Goal: Information Seeking & Learning: Understand process/instructions

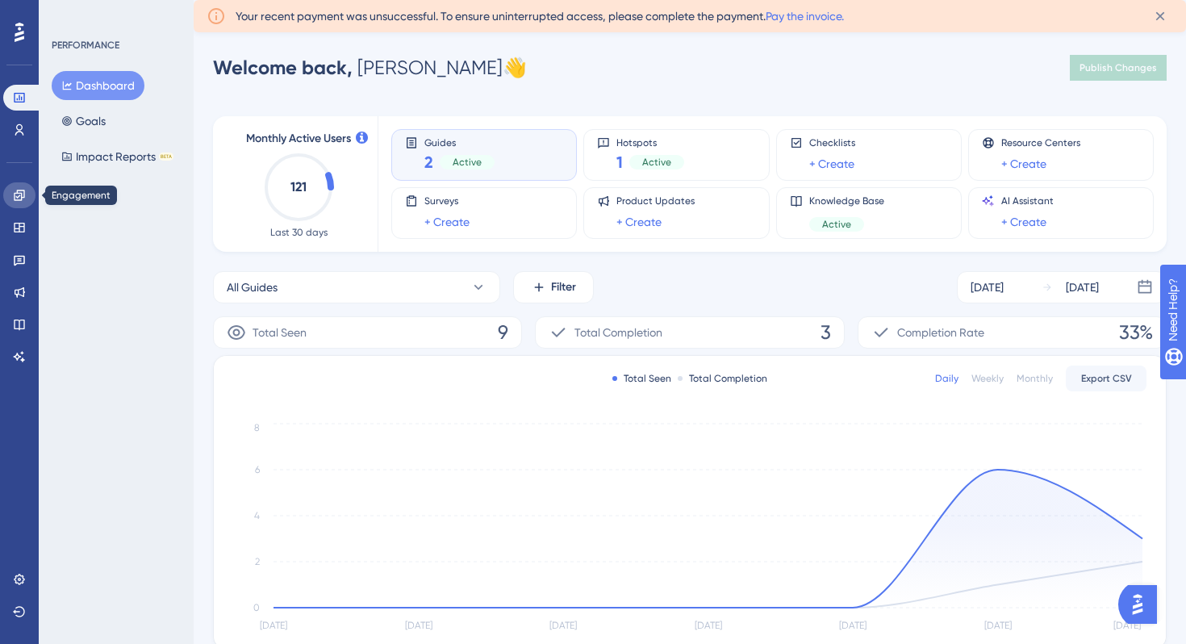
click at [23, 197] on icon at bounding box center [19, 195] width 10 height 10
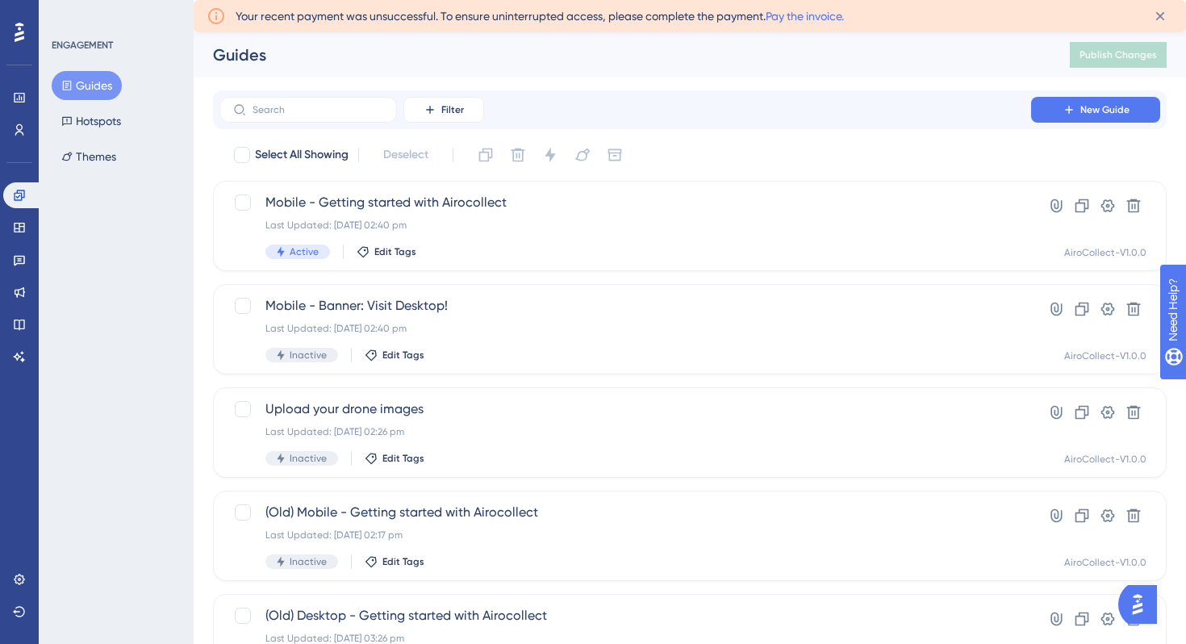
click at [521, 59] on div "Guides" at bounding box center [621, 55] width 816 height 23
click at [19, 294] on icon at bounding box center [20, 292] width 10 height 10
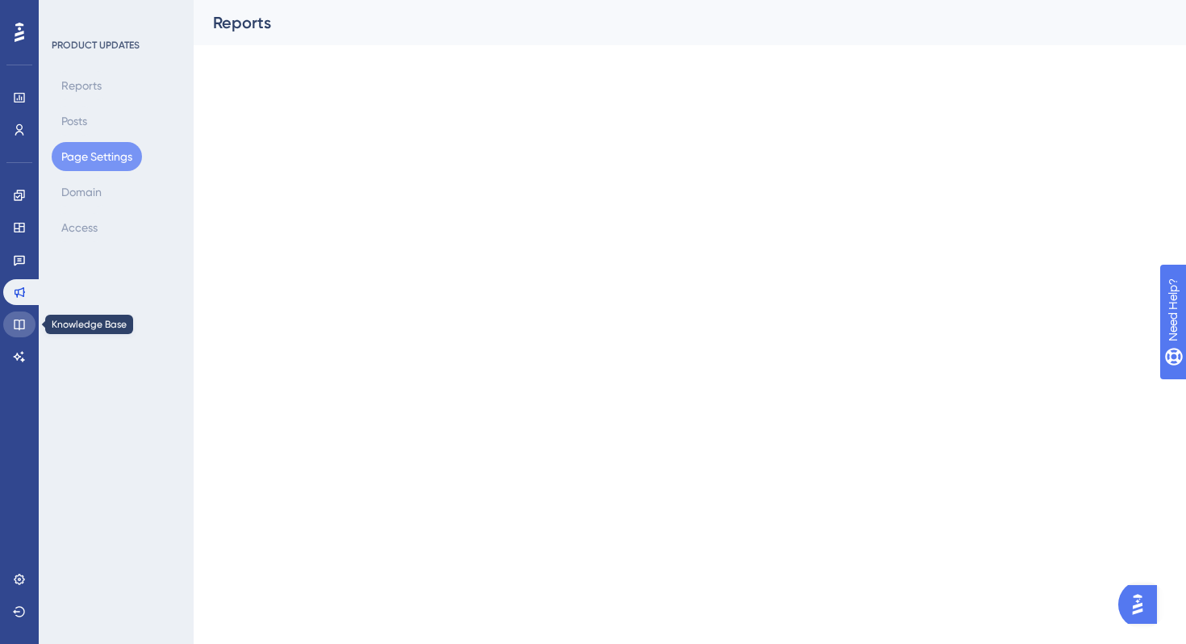
click at [19, 314] on link at bounding box center [19, 324] width 32 height 26
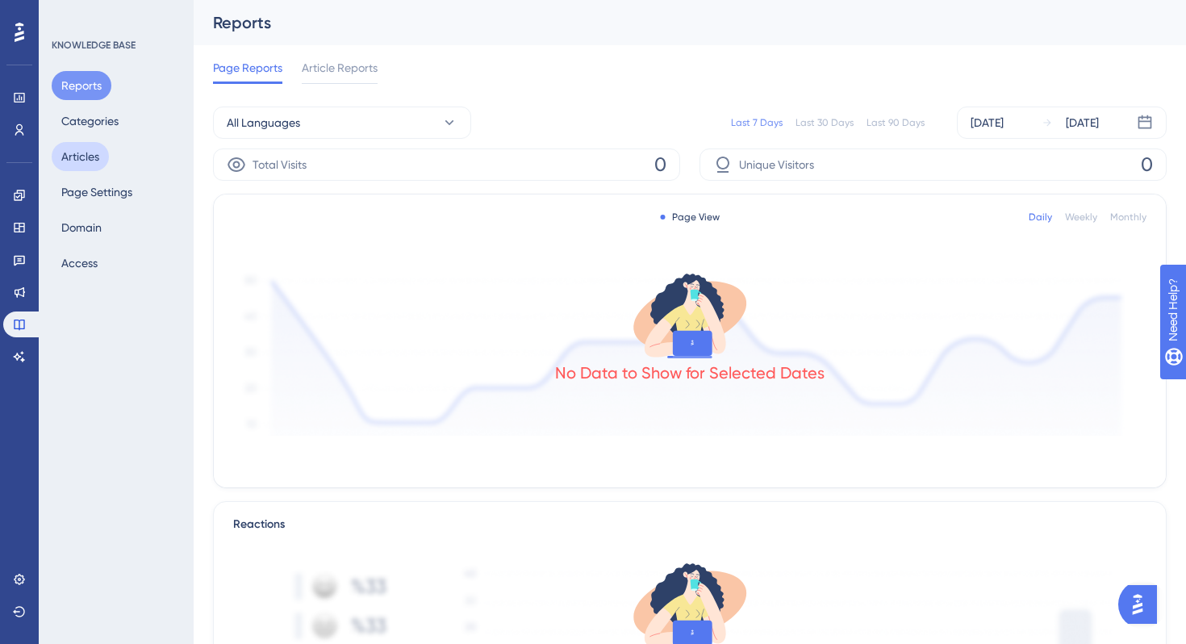
click at [92, 161] on button "Articles" at bounding box center [80, 156] width 57 height 29
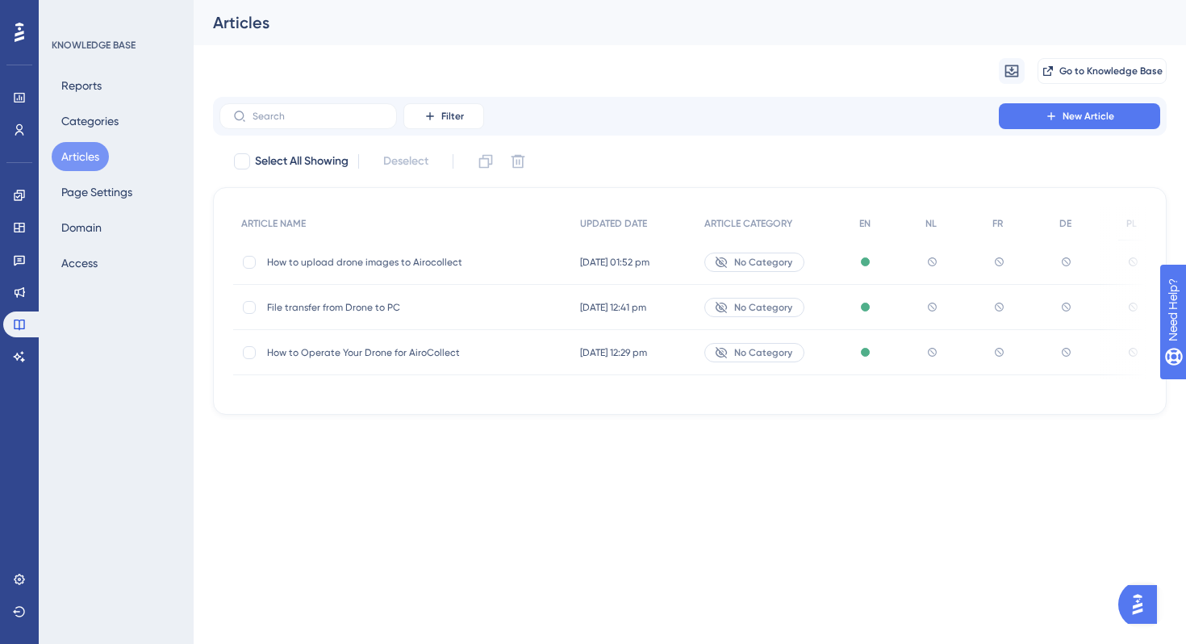
click at [347, 306] on span "File transfer from Drone to PC" at bounding box center [396, 307] width 258 height 13
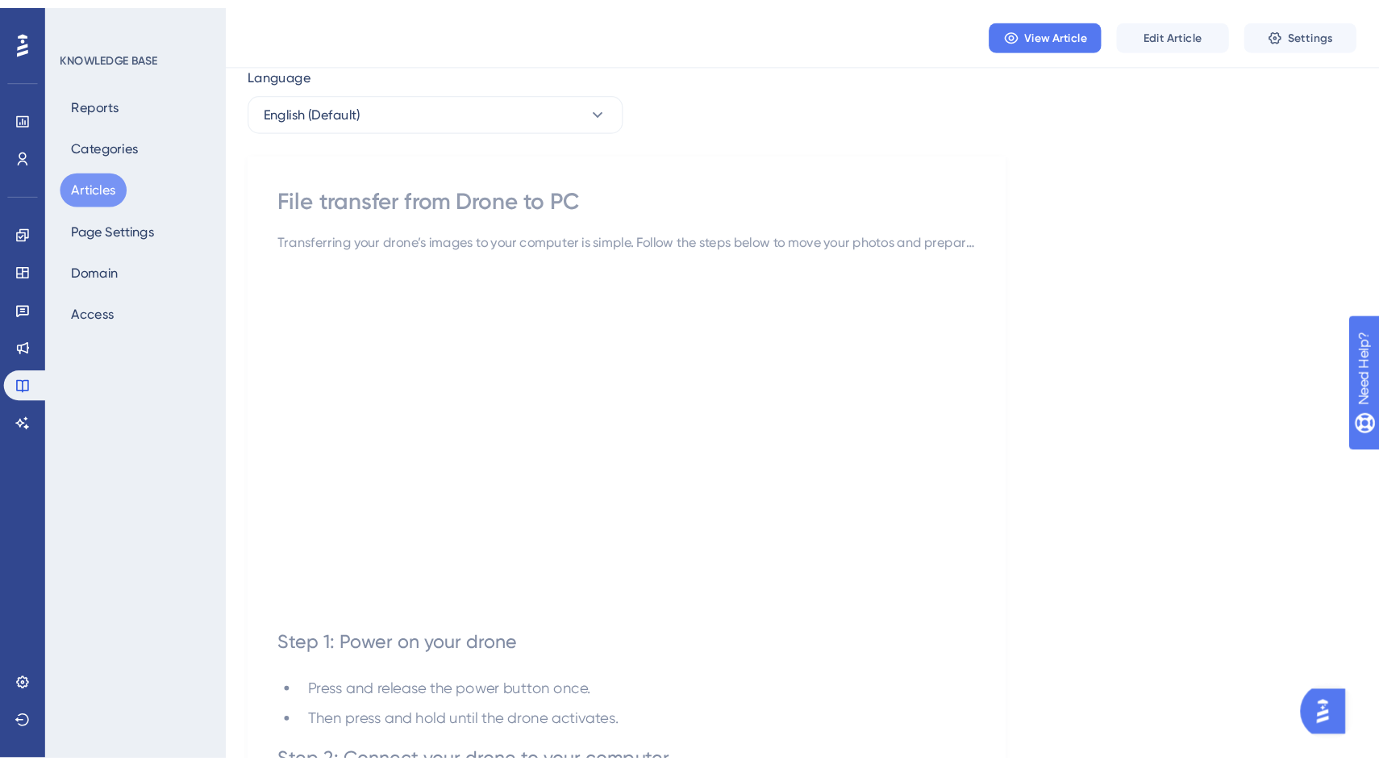
scroll to position [52, 0]
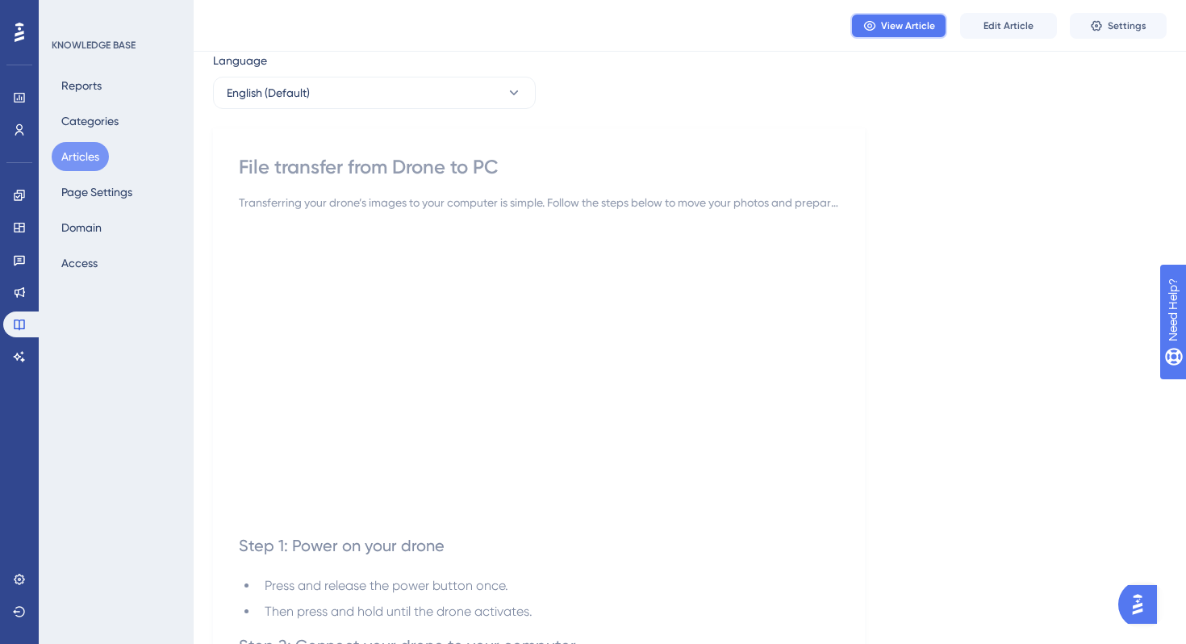
click at [879, 27] on button "View Article" at bounding box center [898, 26] width 97 height 26
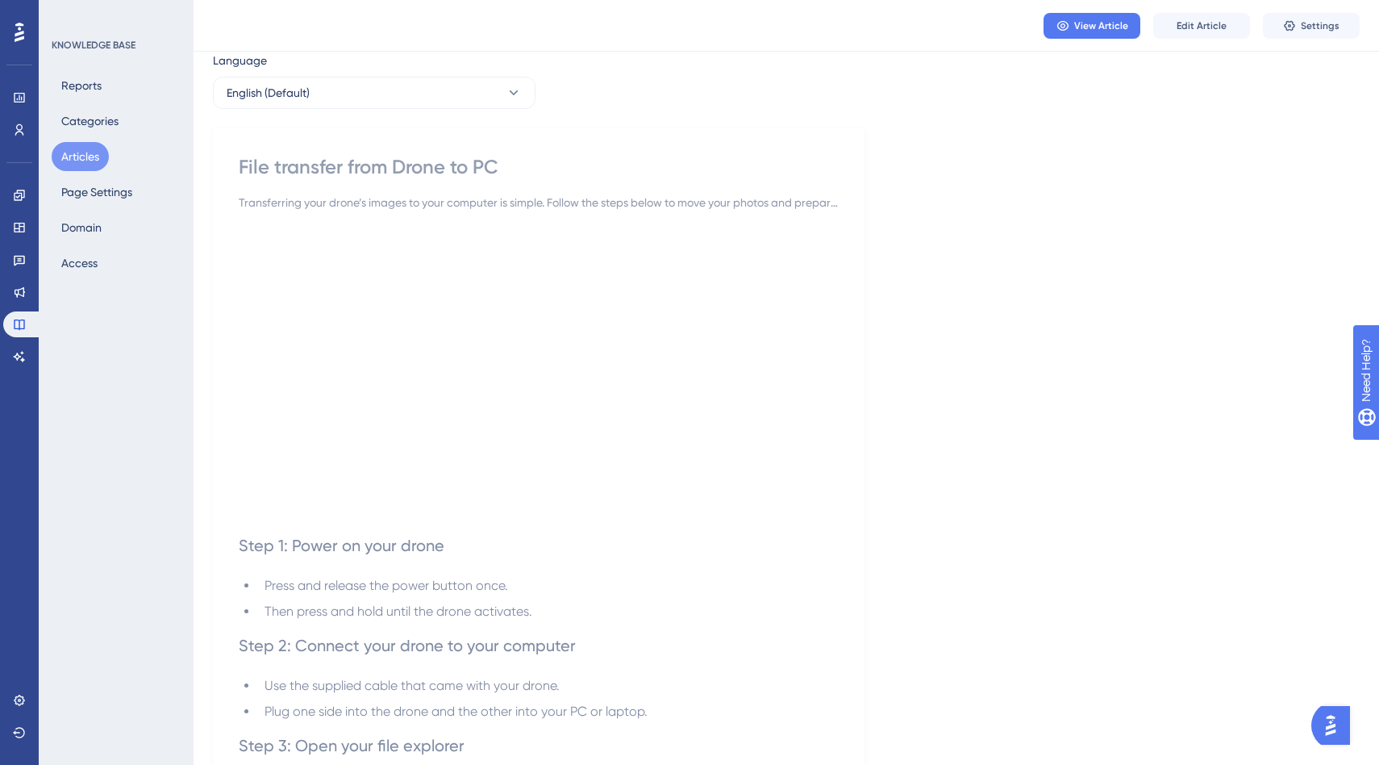
click at [21, 27] on icon at bounding box center [20, 32] width 10 height 21
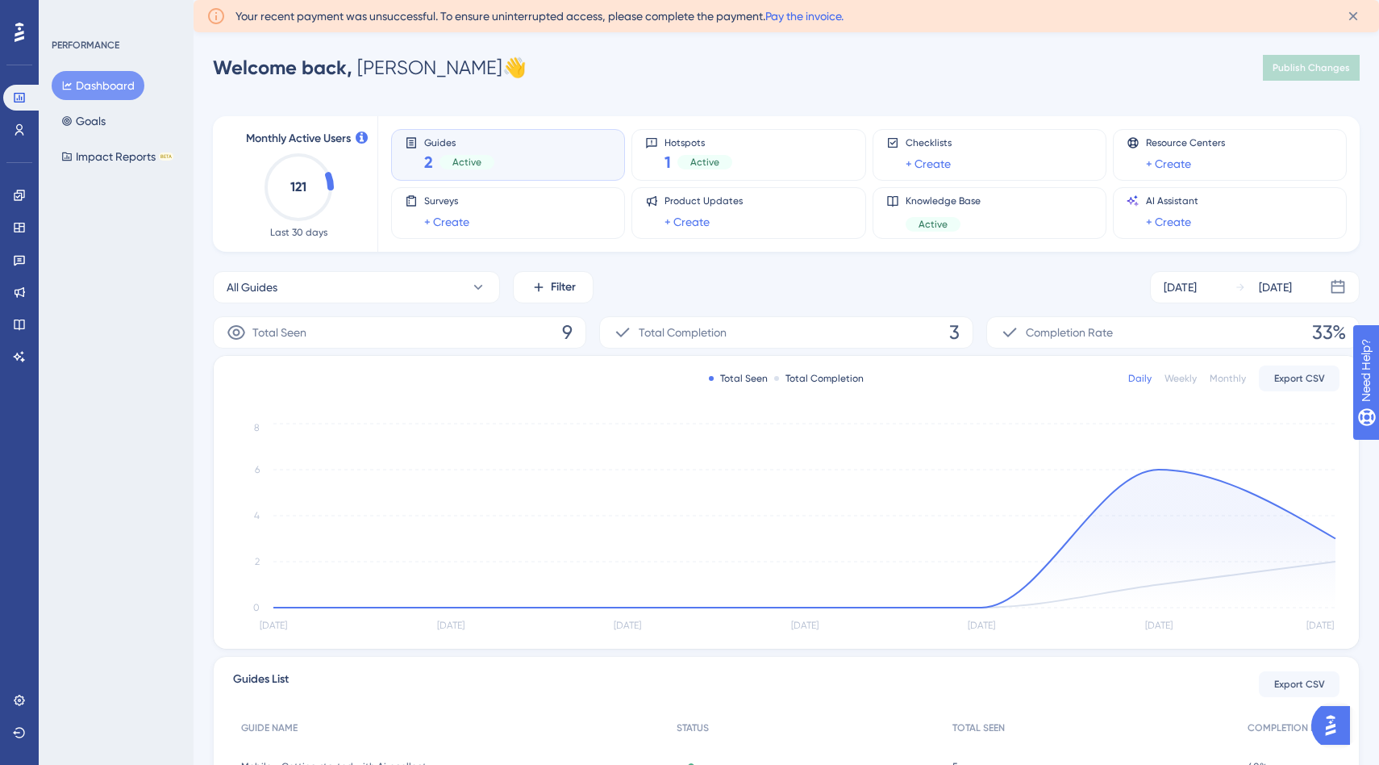
click at [802, 17] on link "Pay the invoice." at bounding box center [804, 16] width 78 height 13
click at [20, 22] on icon at bounding box center [20, 32] width 10 height 21
click at [708, 89] on div "Performance Users Engagement Widgets Feedback Product Updates Knowledge Base AI…" at bounding box center [787, 482] width 1186 height 861
click at [691, 66] on div "Welcome back, [PERSON_NAME] 👋 Publish Changes" at bounding box center [786, 68] width 1147 height 32
click at [691, 68] on div "Welcome back, [PERSON_NAME] 👋 Publish Changes" at bounding box center [786, 68] width 1147 height 32
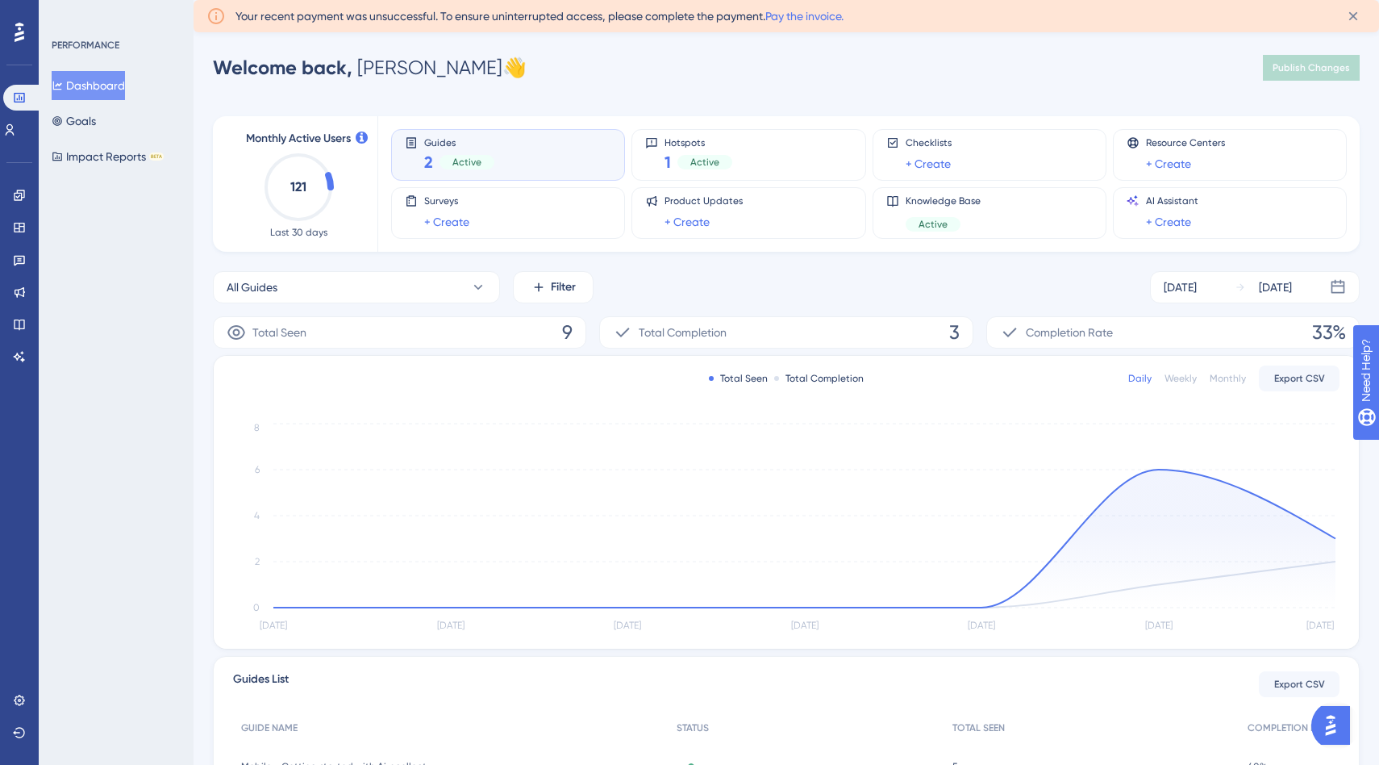
click at [690, 68] on div "Welcome back, [PERSON_NAME] 👋 Publish Changes" at bounding box center [786, 68] width 1147 height 32
click at [690, 68] on div "Welcome back, Cédric 👋 Publish Changes" at bounding box center [786, 68] width 1147 height 32
click at [690, 67] on div "Welcome back, Cédric 👋 Publish Changes" at bounding box center [786, 68] width 1147 height 32
click at [783, 74] on div "Welcome back, Cédric 👋 Publish Changes" at bounding box center [786, 68] width 1147 height 32
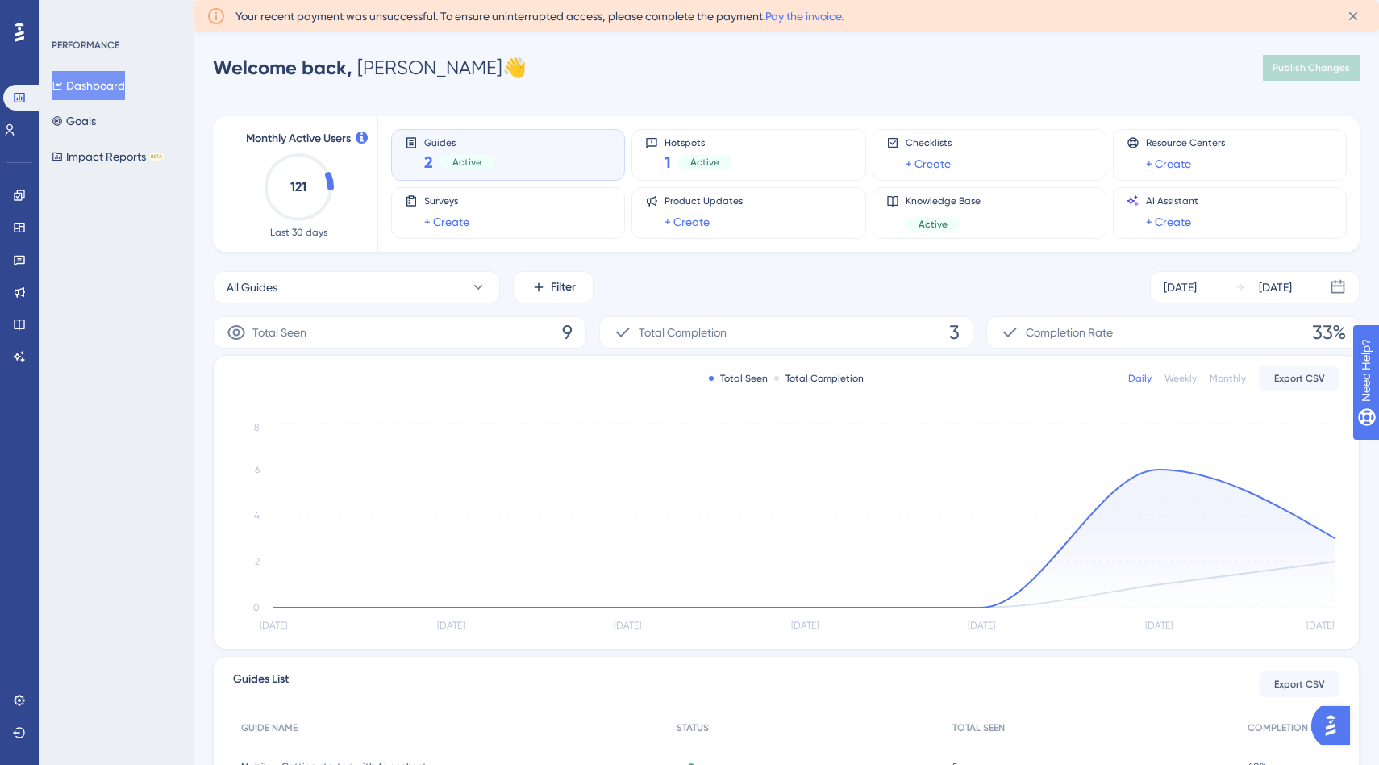
drag, startPoint x: 498, startPoint y: 67, endPoint x: 216, endPoint y: 65, distance: 282.3
click at [216, 65] on div "Welcome back, Cédric 👋 Publish Changes" at bounding box center [786, 68] width 1147 height 32
click at [215, 67] on span "Welcome back," at bounding box center [283, 67] width 140 height 23
drag, startPoint x: 214, startPoint y: 67, endPoint x: 460, endPoint y: 70, distance: 246.8
click at [460, 70] on div "Welcome back, Cédric 👋 Publish Changes" at bounding box center [786, 68] width 1147 height 32
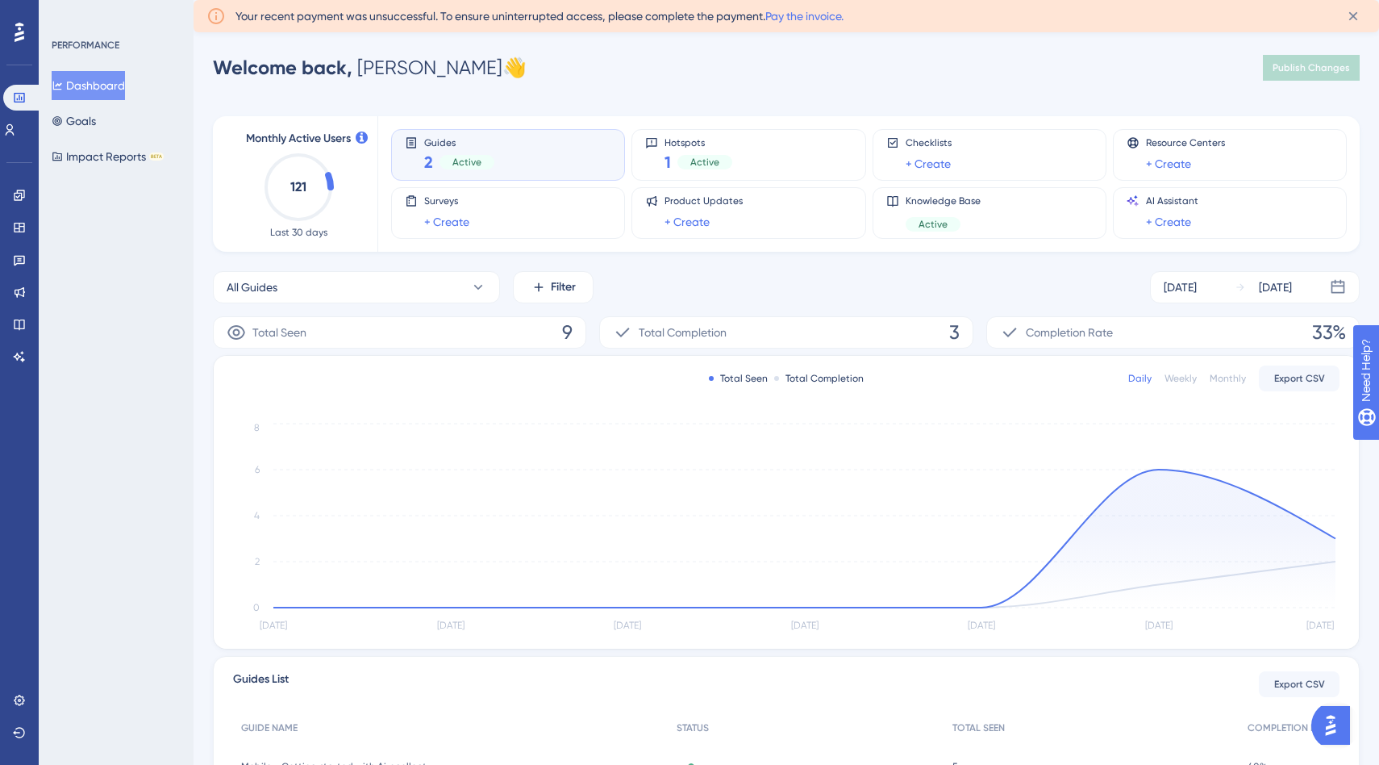
click at [460, 70] on div "Welcome back, Cédric 👋 Publish Changes" at bounding box center [786, 68] width 1147 height 32
drag, startPoint x: 460, startPoint y: 70, endPoint x: 227, endPoint y: 63, distance: 234.0
click at [227, 63] on div "Welcome back, Cédric 👋 Publish Changes" at bounding box center [786, 68] width 1147 height 32
click at [227, 63] on span "Welcome back," at bounding box center [283, 67] width 140 height 23
drag, startPoint x: 214, startPoint y: 65, endPoint x: 554, endPoint y: 70, distance: 340.4
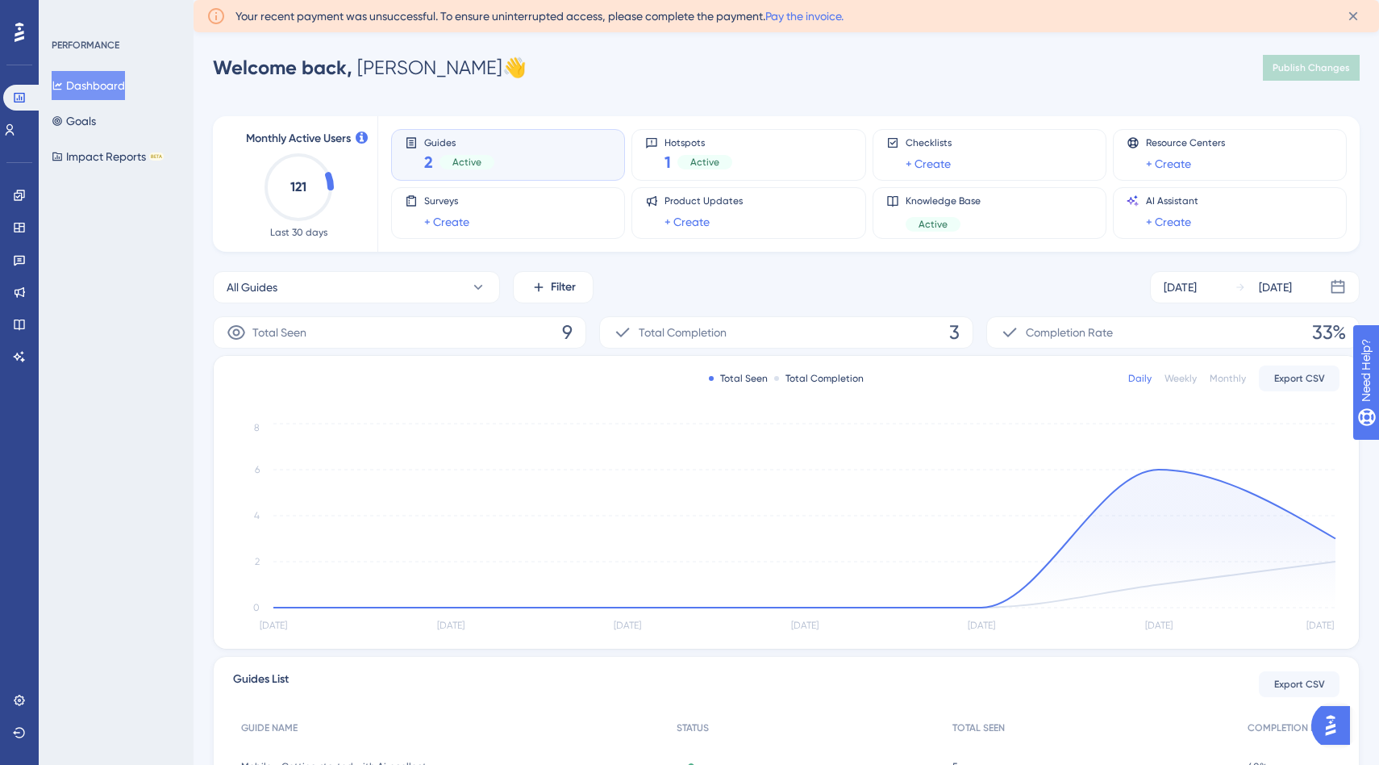
click at [554, 70] on div "Welcome back, Cédric 👋 Publish Changes" at bounding box center [786, 68] width 1147 height 32
drag, startPoint x: 554, startPoint y: 70, endPoint x: 195, endPoint y: 59, distance: 359.1
click at [195, 59] on div "Performance Users Engagement Widgets Feedback Product Updates Knowledge Base AI…" at bounding box center [787, 482] width 1186 height 861
click at [206, 62] on div "Performance Users Engagement Widgets Feedback Product Updates Knowledge Base AI…" at bounding box center [787, 482] width 1186 height 861
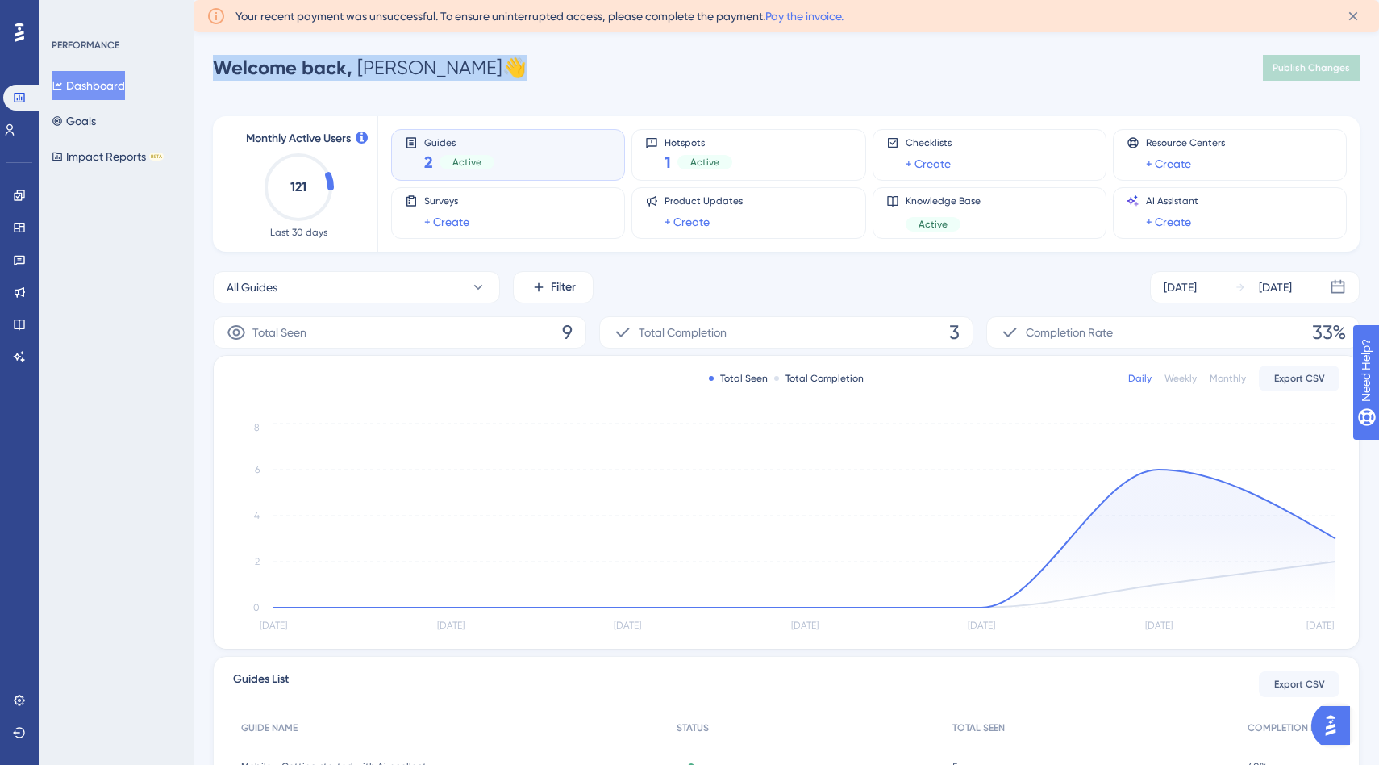
drag, startPoint x: 215, startPoint y: 64, endPoint x: 462, endPoint y: 72, distance: 246.9
click at [462, 72] on div "Welcome back, Cédric 👋 Publish Changes" at bounding box center [786, 68] width 1147 height 32
drag, startPoint x: 464, startPoint y: 72, endPoint x: 219, endPoint y: 74, distance: 244.4
click at [219, 74] on div "Welcome back, Cédric 👋 Publish Changes" at bounding box center [786, 68] width 1147 height 32
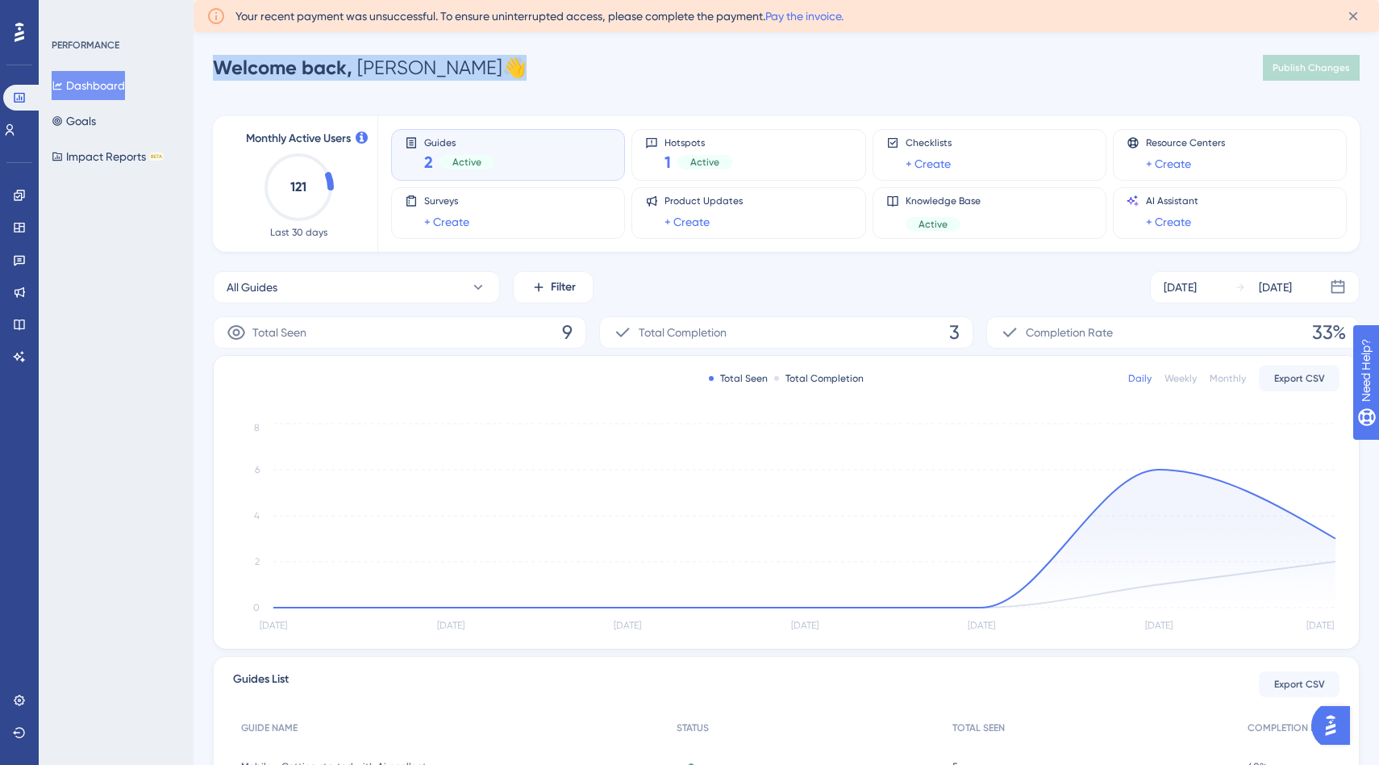
click at [219, 74] on span "Welcome back," at bounding box center [283, 67] width 140 height 23
drag, startPoint x: 212, startPoint y: 69, endPoint x: 482, endPoint y: 80, distance: 270.4
click at [482, 80] on div "Welcome back, Cédric 👋 Publish Changes" at bounding box center [786, 68] width 1147 height 32
click at [469, 70] on div "Welcome back, Cédric 👋 Publish Changes" at bounding box center [786, 68] width 1147 height 32
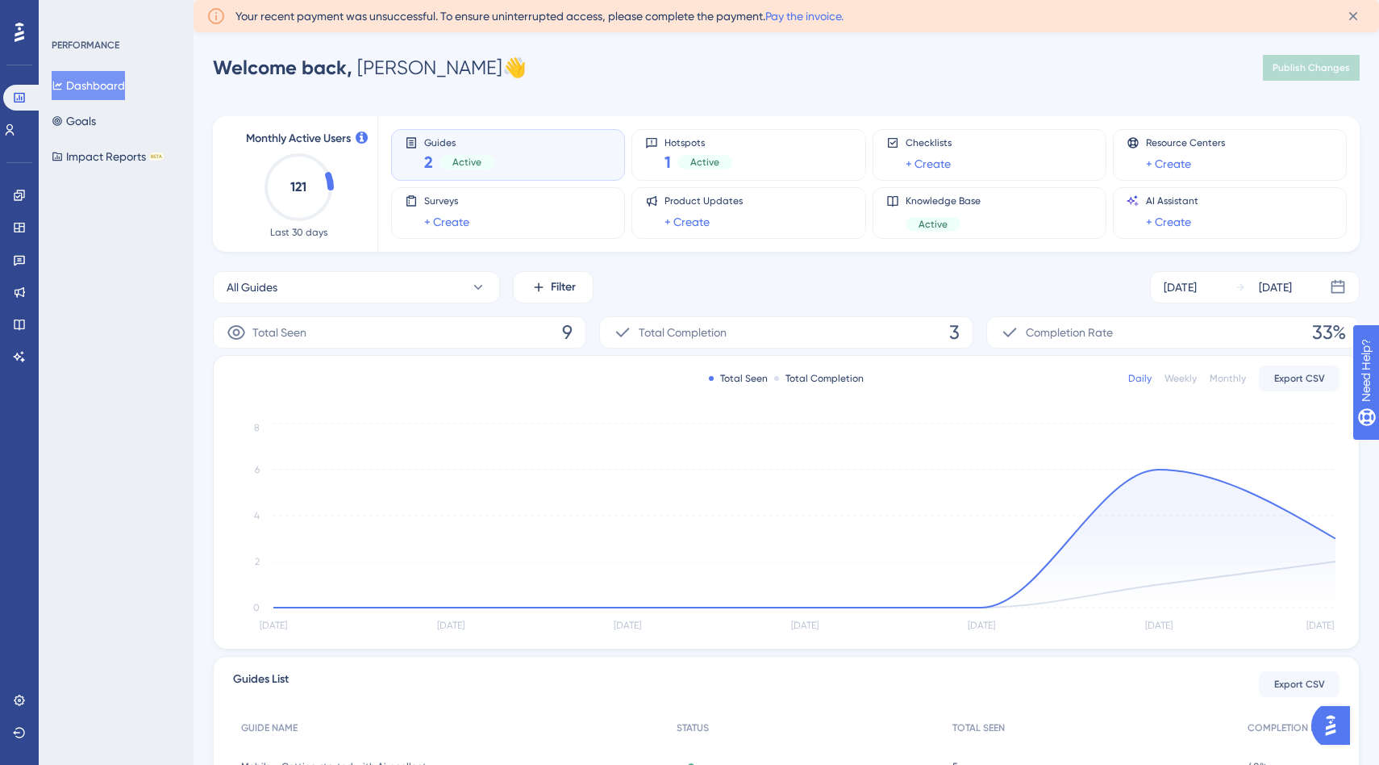
click at [533, 57] on div "Welcome back, Cédric 👋 Publish Changes" at bounding box center [786, 68] width 1147 height 32
click at [480, 69] on div "Welcome back, Cédric 👋 Publish Changes" at bounding box center [786, 68] width 1147 height 32
click at [799, 19] on link "Pay the invoice." at bounding box center [804, 16] width 78 height 13
click at [474, 53] on div "Welcome back, Cédric 👋 Publish Changes" at bounding box center [786, 68] width 1147 height 32
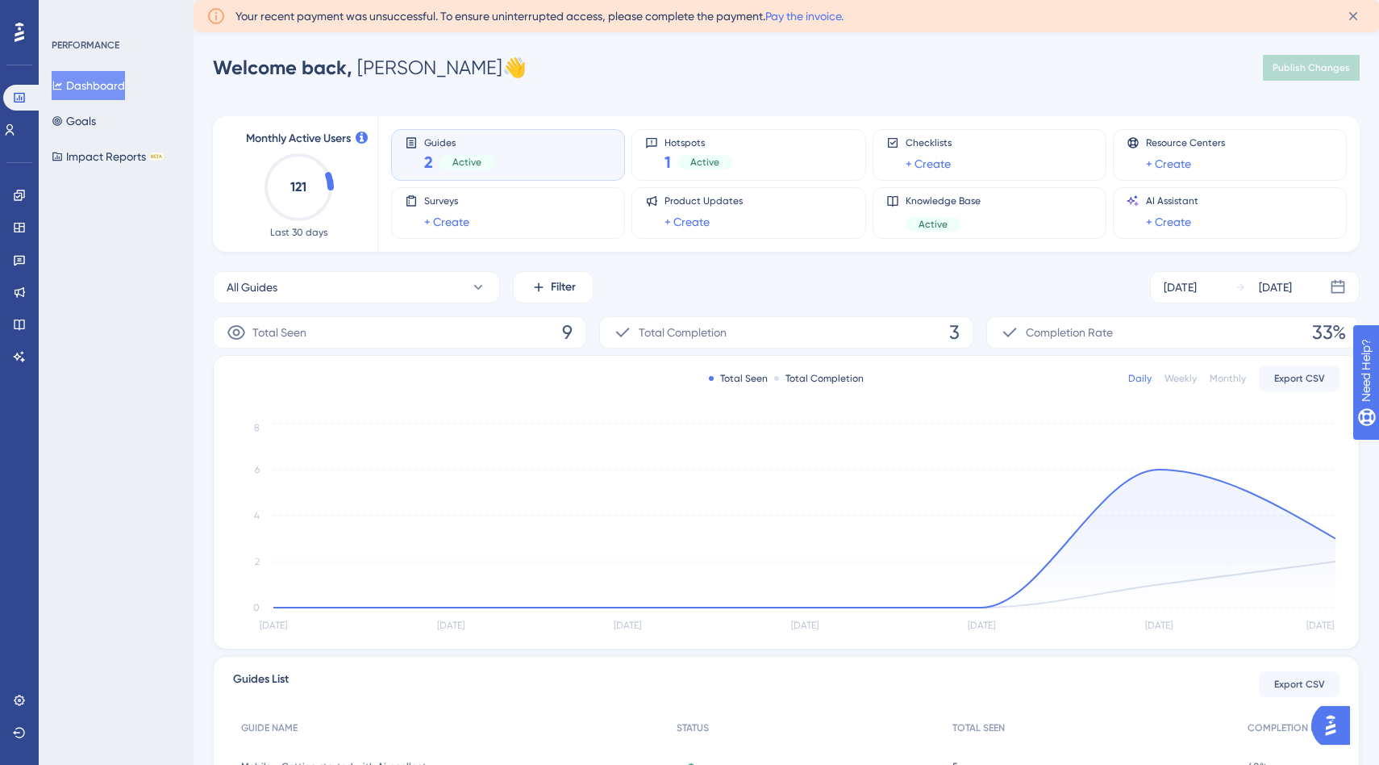
click at [26, 26] on div at bounding box center [19, 32] width 26 height 26
click at [564, 73] on div "Welcome back, [PERSON_NAME] 👋 Publish Changes" at bounding box center [786, 68] width 1147 height 32
